Goal: Communication & Community: Answer question/provide support

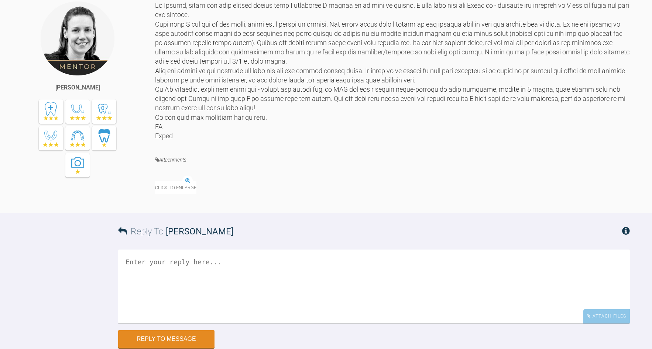
scroll to position [6448, 0]
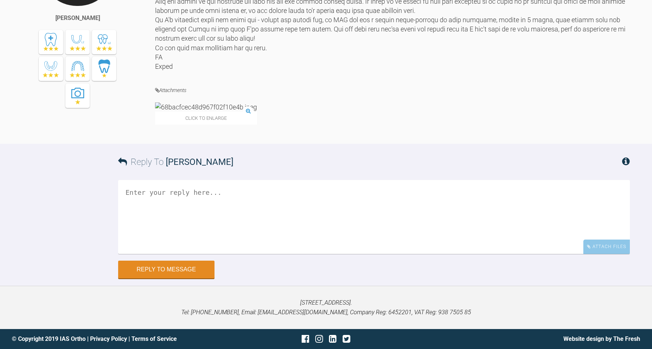
click at [213, 102] on img at bounding box center [206, 106] width 102 height 9
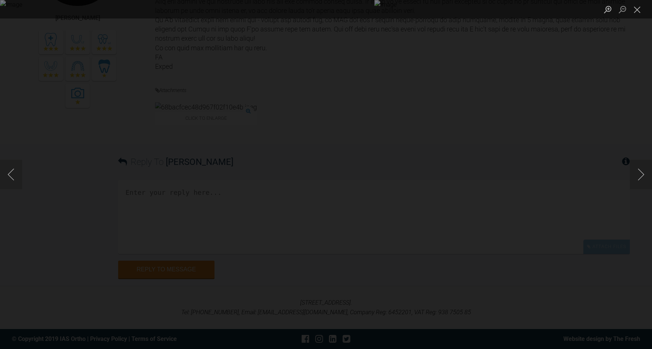
click at [375, 120] on div "Lightbox" at bounding box center [326, 174] width 652 height 349
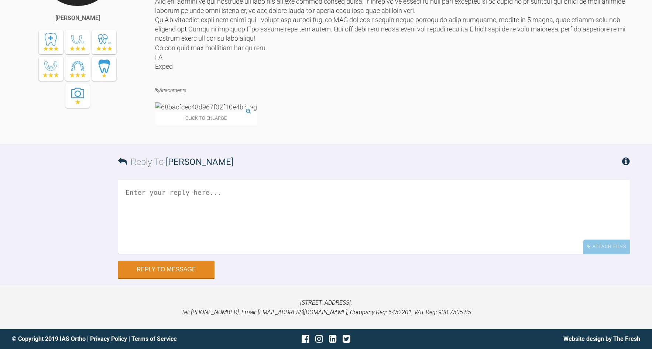
scroll to position [6301, 0]
click at [209, 111] on img at bounding box center [206, 106] width 102 height 9
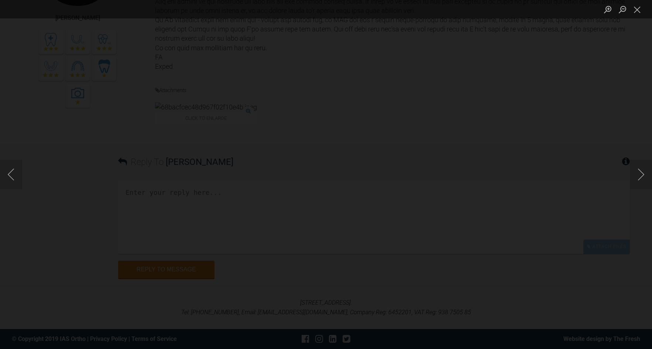
scroll to position [6153, 0]
click at [323, 236] on div "Lightbox" at bounding box center [326, 174] width 652 height 349
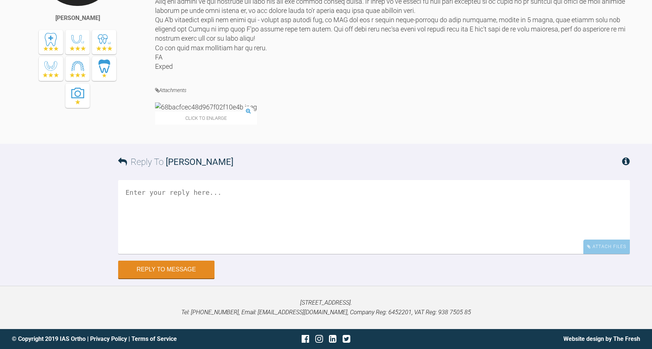
scroll to position [6448, 0]
click at [313, 212] on textarea at bounding box center [374, 217] width 512 height 74
click at [124, 190] on textarea "Just to clarify - remove the labial bow entirely? Or do you mean the labial but…" at bounding box center [374, 217] width 512 height 74
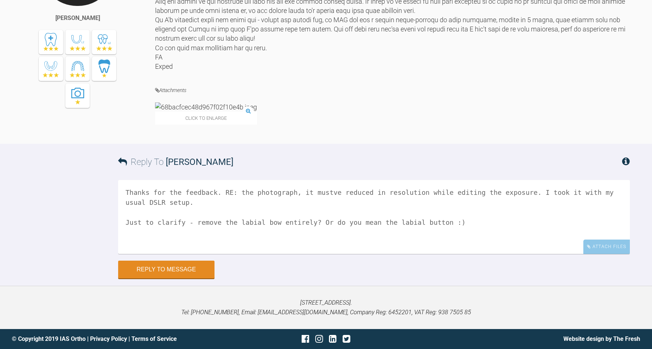
drag, startPoint x: 327, startPoint y: 192, endPoint x: 364, endPoint y: 192, distance: 37.3
click at [364, 192] on textarea "Thanks for the feedback. RE: the photograph, it mustve reduced in resolution wh…" at bounding box center [374, 217] width 512 height 74
click at [292, 192] on textarea "Thanks for the feedback. RE: the photograph, it mustve reduced in resolution wh…" at bounding box center [374, 217] width 512 height 74
drag, startPoint x: 296, startPoint y: 191, endPoint x: 292, endPoint y: 190, distance: 4.6
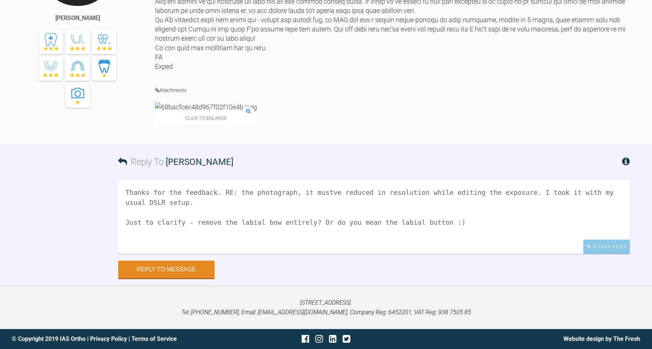
click at [292, 190] on textarea "Thanks for the feedback. RE: the photograph, it mustve reduced in resolution wh…" at bounding box center [374, 217] width 512 height 74
drag, startPoint x: 340, startPoint y: 191, endPoint x: 416, endPoint y: 191, distance: 76.4
click at [416, 191] on textarea "Thanks for the feedback. RE: the photograph, the PC mustve reduced in resolutio…" at bounding box center [374, 217] width 512 height 74
click at [383, 205] on textarea "Thanks for the feedback. RE: the photograph, the PC mustve compressed the image…" at bounding box center [374, 217] width 512 height 74
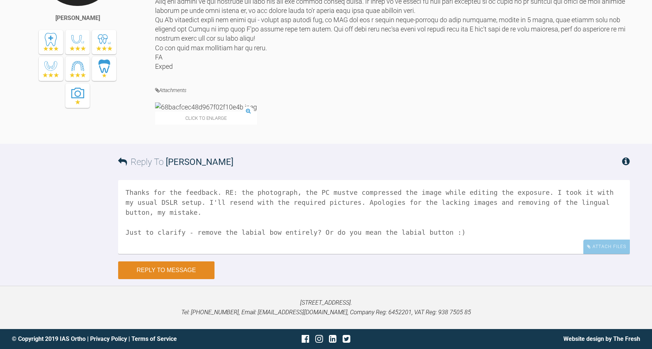
type textarea "Thanks for the feedback. RE: the photograph, the PC mustve compressed the image…"
click at [184, 266] on button "Reply to Message" at bounding box center [166, 270] width 96 height 18
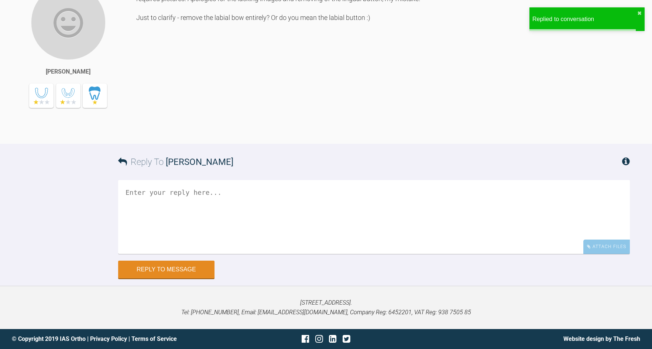
scroll to position [6382, 0]
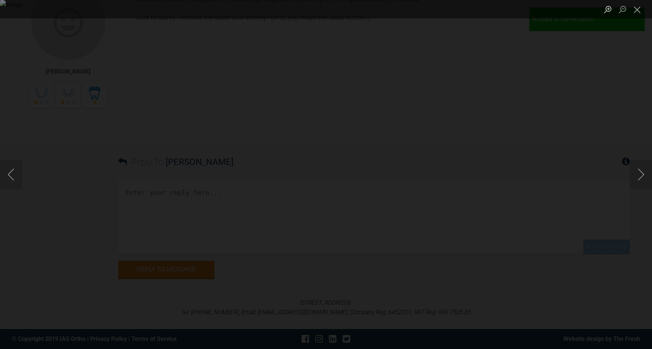
click at [379, 118] on div "Lightbox" at bounding box center [326, 174] width 652 height 349
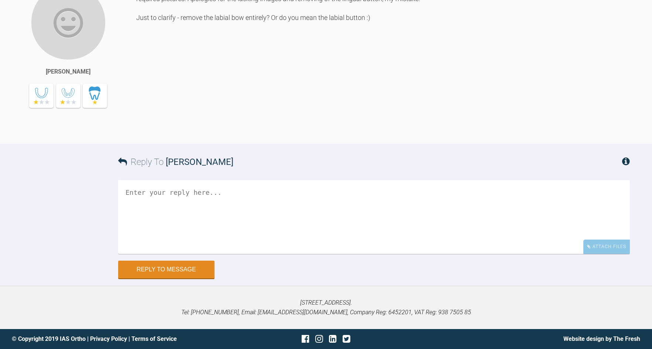
scroll to position [6308, 0]
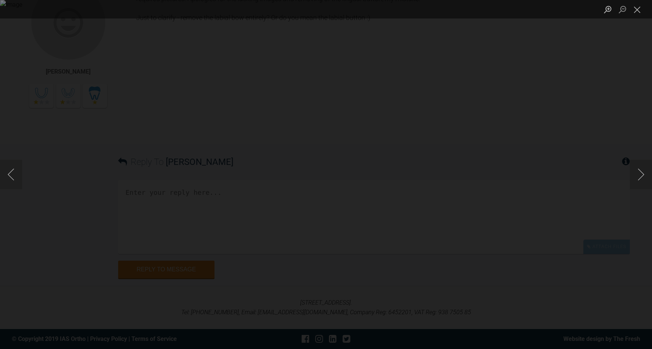
click at [444, 220] on div "Lightbox" at bounding box center [326, 174] width 652 height 349
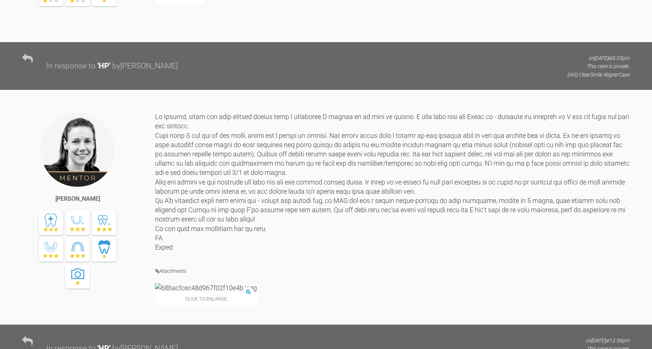
scroll to position [5865, 0]
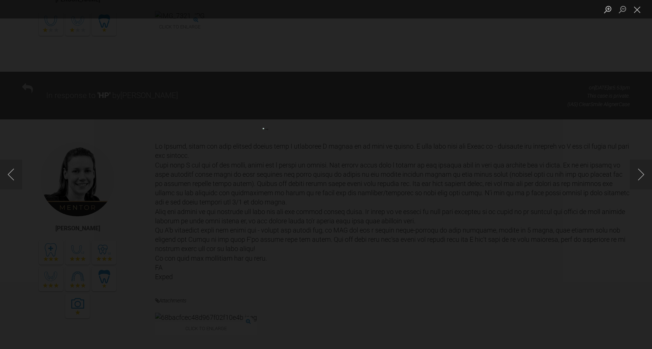
click at [597, 76] on div "Lightbox" at bounding box center [326, 174] width 652 height 349
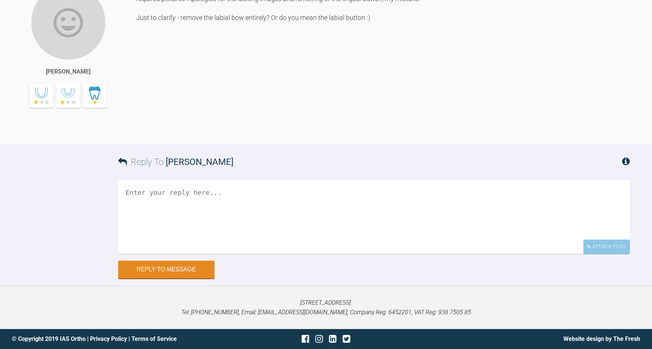
scroll to position [6529, 0]
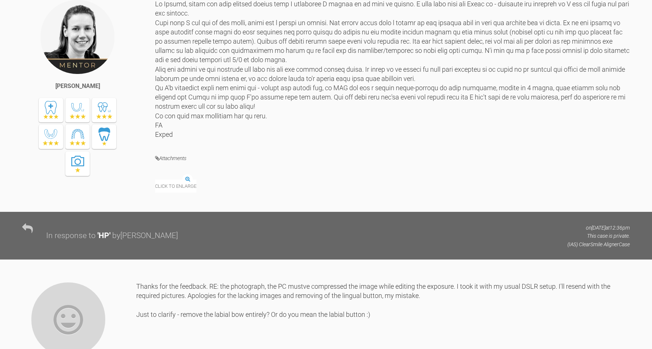
scroll to position [6160, 0]
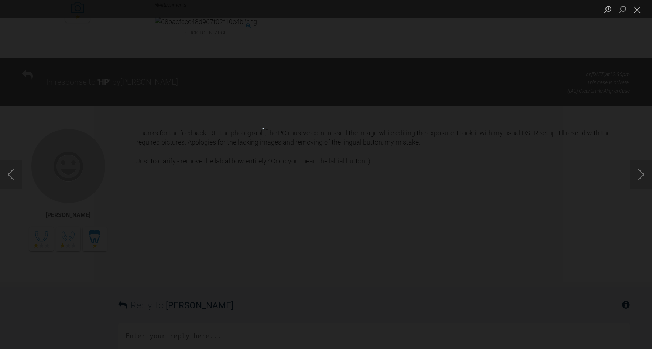
click at [592, 78] on div "Lightbox" at bounding box center [326, 174] width 652 height 349
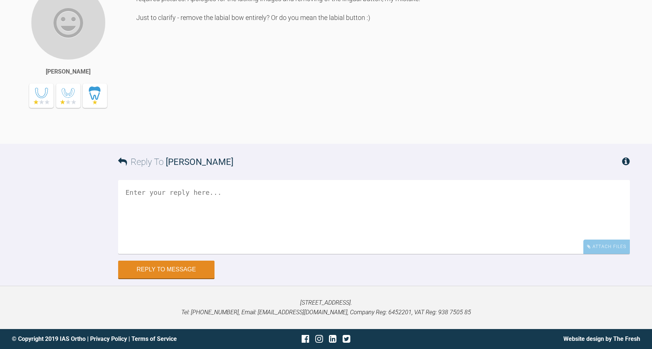
scroll to position [6382, 0]
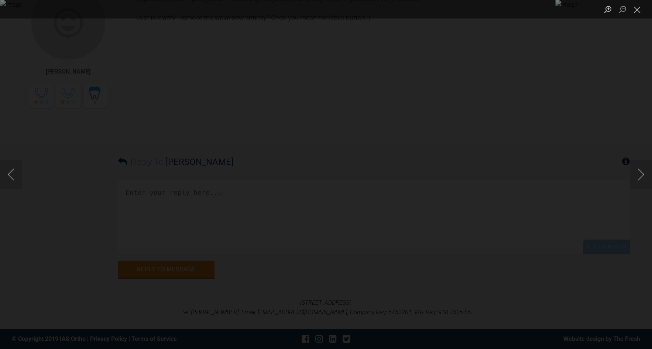
drag, startPoint x: 478, startPoint y: 165, endPoint x: 478, endPoint y: 171, distance: 6.3
click at [478, 171] on div "Lightbox" at bounding box center [326, 174] width 652 height 349
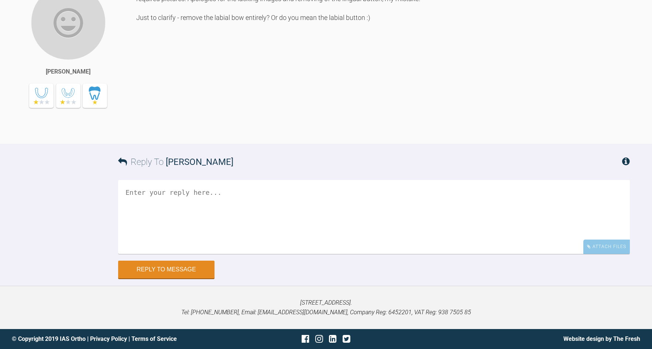
scroll to position [6308, 0]
drag, startPoint x: 408, startPoint y: 47, endPoint x: 511, endPoint y: 45, distance: 103.0
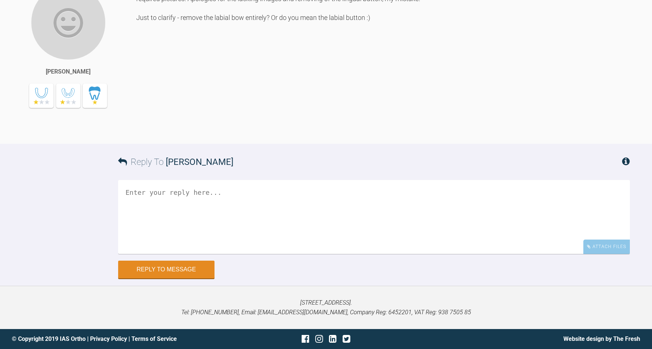
click at [281, 223] on textarea at bounding box center [374, 217] width 512 height 74
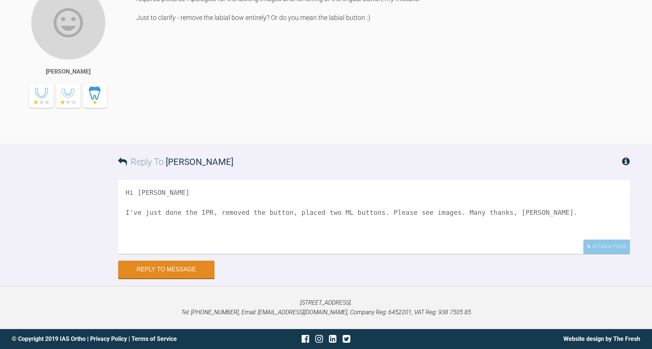
click at [440, 208] on textarea "Hi Kelly I've just done the IPR, removed the button, placed two ML buttons. Ple…" at bounding box center [374, 217] width 512 height 74
type textarea "Hi Kelly I've just done the IPR, removed the button, placed two ML buttons. Ple…"
click at [597, 254] on div "Hi Kelly I've just done the IPR, removed the button, placed two ML buttons. Ple…" at bounding box center [374, 220] width 512 height 80
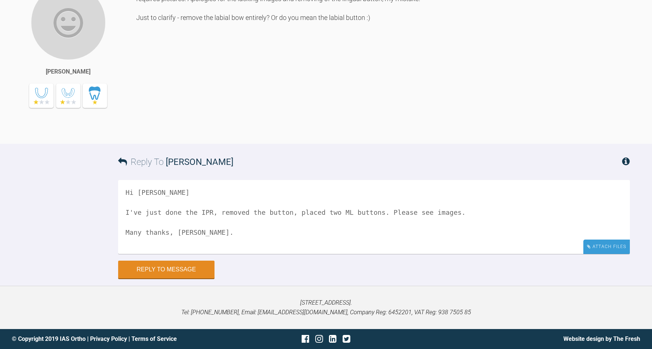
click at [599, 251] on div "Attach Files" at bounding box center [606, 246] width 47 height 14
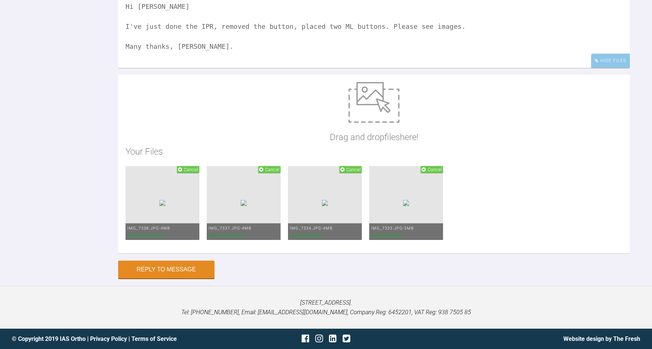
scroll to position [6863, 0]
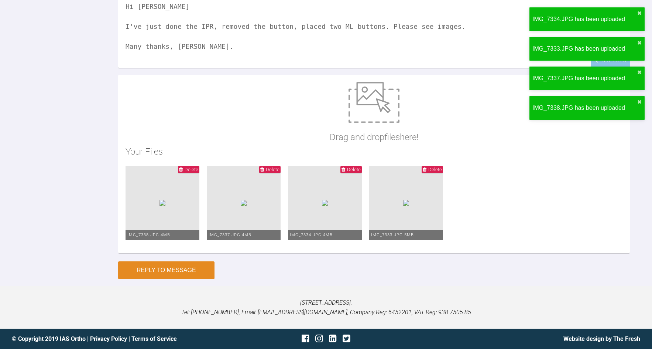
click at [177, 270] on button "Reply to Message" at bounding box center [166, 270] width 96 height 18
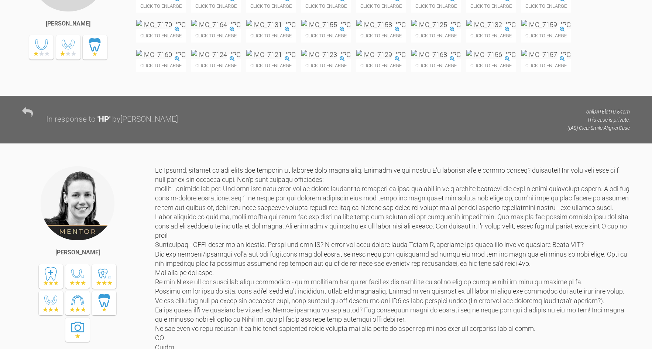
scroll to position [393, 0]
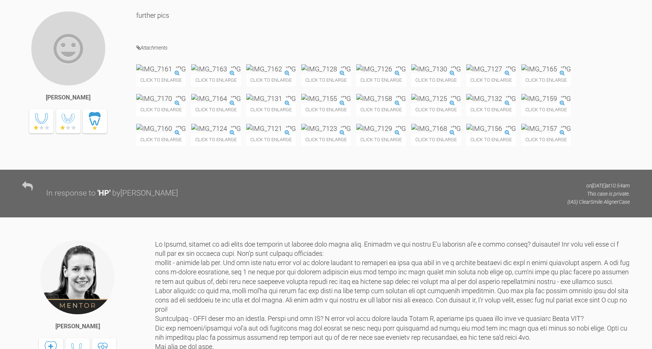
click at [351, 103] on img at bounding box center [325, 98] width 49 height 9
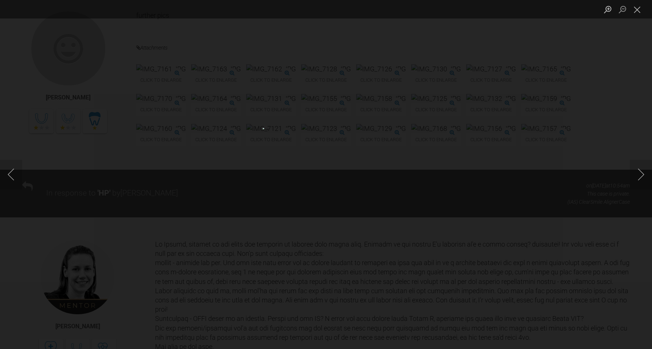
drag, startPoint x: 636, startPoint y: 10, endPoint x: 618, endPoint y: 23, distance: 22.4
click at [636, 10] on button "Close lightbox" at bounding box center [637, 9] width 15 height 13
